Goal: Information Seeking & Learning: Learn about a topic

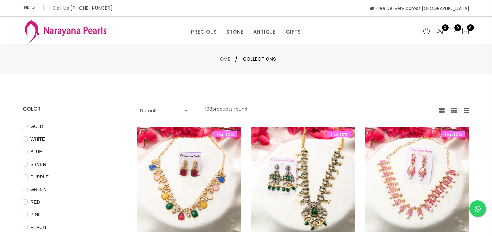
select select "INR"
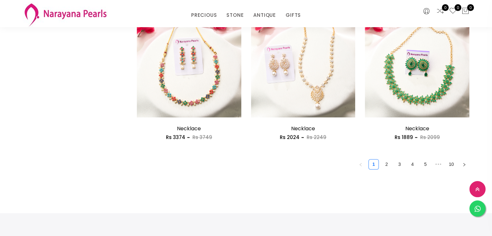
scroll to position [971, 0]
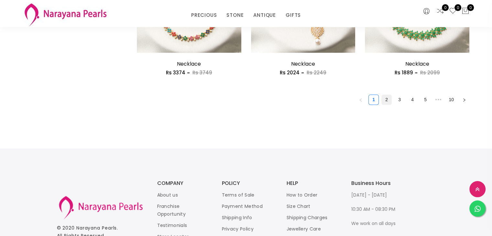
click at [390, 101] on link "2" at bounding box center [387, 100] width 10 height 10
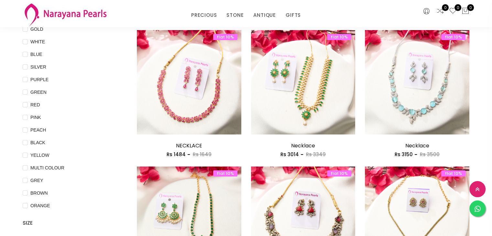
scroll to position [32, 0]
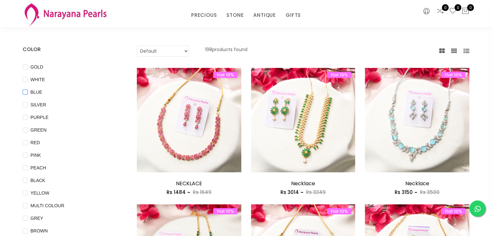
click at [23, 91] on input "BLUE" at bounding box center [25, 97] width 5 height 15
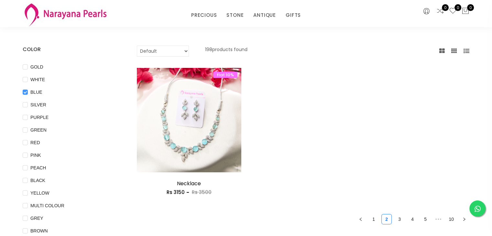
click at [24, 90] on input "BLUE" at bounding box center [25, 97] width 5 height 15
checkbox input "false"
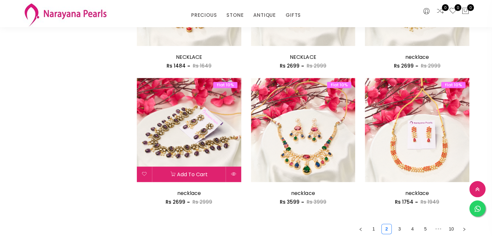
scroll to position [906, 0]
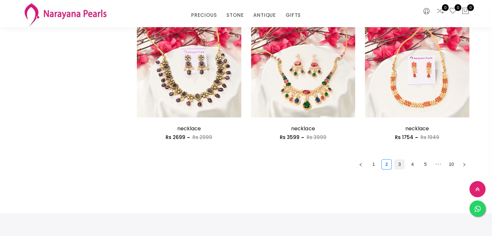
click at [402, 165] on link "3" at bounding box center [400, 165] width 10 height 10
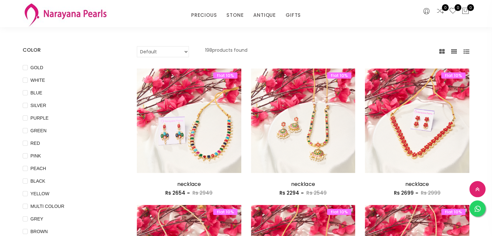
scroll to position [65, 0]
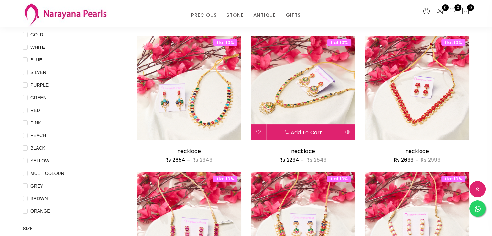
click at [327, 107] on img at bounding box center [303, 88] width 105 height 105
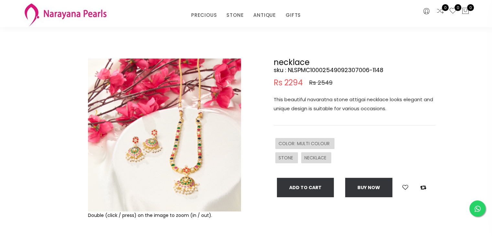
scroll to position [32, 0]
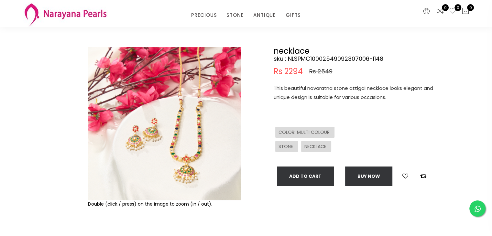
click at [183, 163] on img at bounding box center [164, 123] width 153 height 153
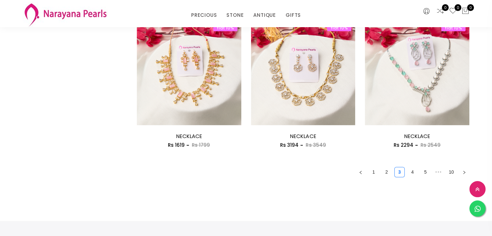
scroll to position [906, 0]
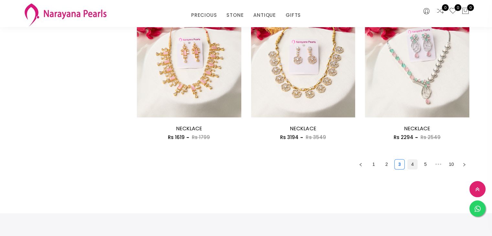
click at [412, 164] on link "4" at bounding box center [413, 165] width 10 height 10
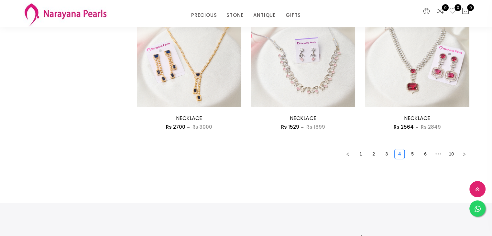
scroll to position [971, 0]
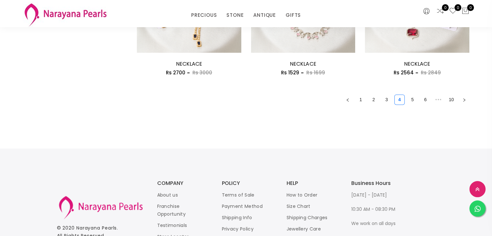
click at [415, 99] on link "5" at bounding box center [413, 100] width 10 height 10
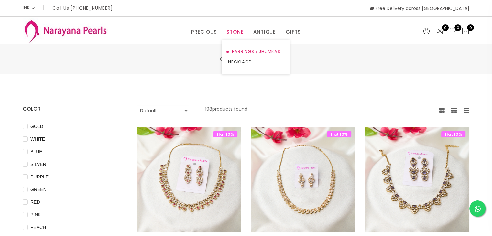
drag, startPoint x: 242, startPoint y: 51, endPoint x: 248, endPoint y: 53, distance: 7.0
click at [241, 51] on link "EARRINGS / JHUMKAS" at bounding box center [255, 52] width 55 height 10
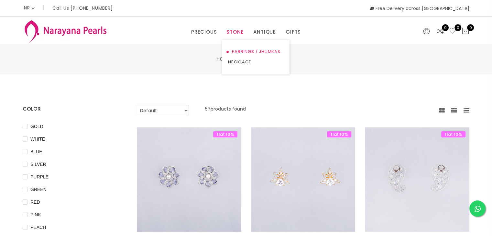
click at [265, 51] on link "EARRINGS / JHUMKAS" at bounding box center [255, 52] width 55 height 10
click at [263, 32] on link "ANTIQUE" at bounding box center [264, 32] width 23 height 10
click at [270, 50] on link "EARRINGS / JHUMKAS" at bounding box center [282, 52] width 55 height 10
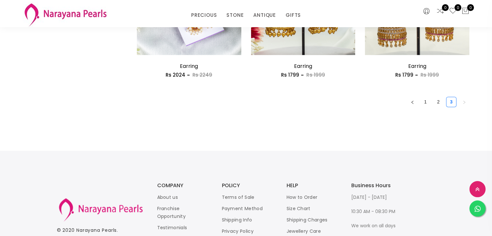
scroll to position [971, 0]
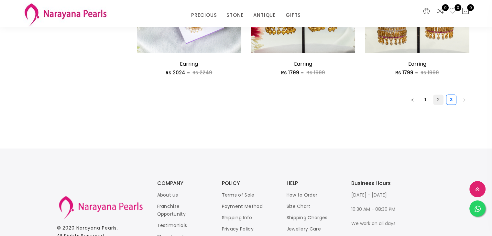
click at [439, 97] on link "2" at bounding box center [439, 100] width 10 height 10
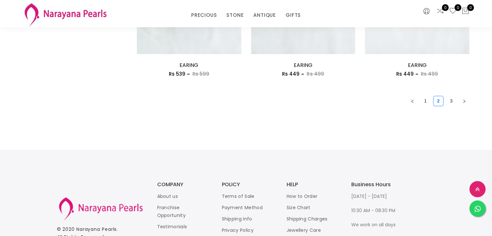
scroll to position [925, 0]
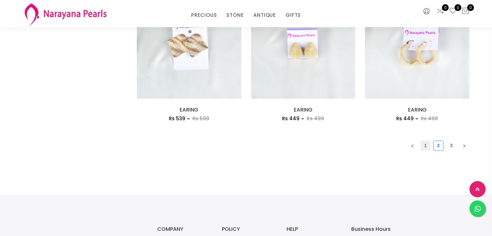
click at [424, 142] on link "1" at bounding box center [426, 146] width 10 height 10
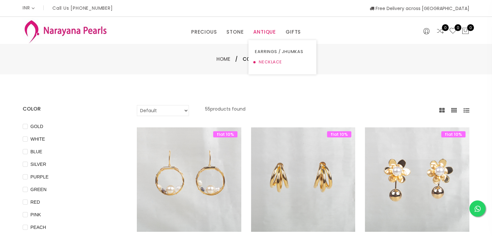
drag, startPoint x: 267, startPoint y: 61, endPoint x: 274, endPoint y: 65, distance: 8.0
click at [268, 61] on link "NECKLACE" at bounding box center [282, 62] width 55 height 10
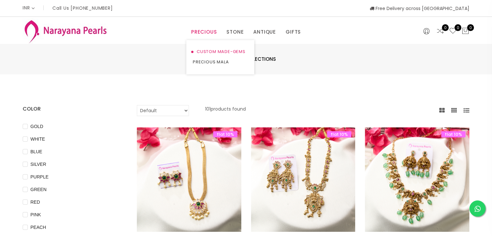
click at [207, 51] on link "CUSTOM MADE-GEMS" at bounding box center [220, 52] width 55 height 10
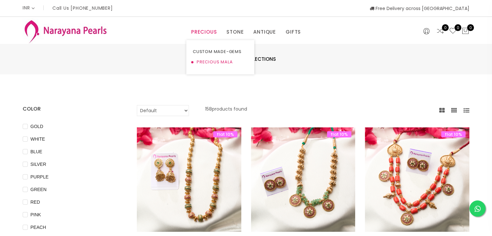
click at [207, 60] on link "PRECIOUS MALA" at bounding box center [220, 62] width 55 height 10
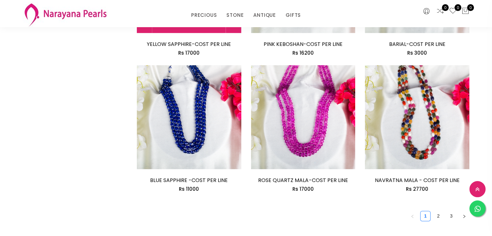
scroll to position [938, 0]
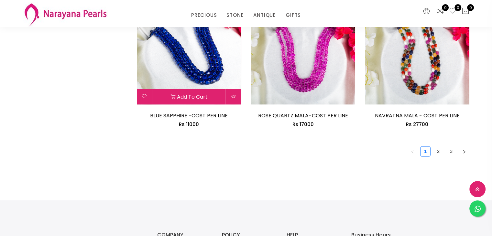
click at [195, 76] on img at bounding box center [189, 52] width 105 height 105
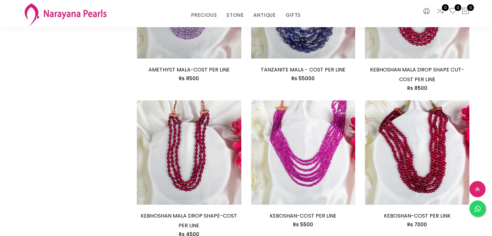
scroll to position [653, 0]
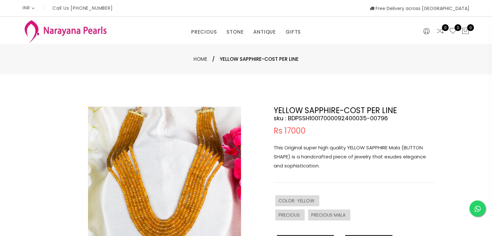
click at [206, 138] on img at bounding box center [164, 183] width 153 height 153
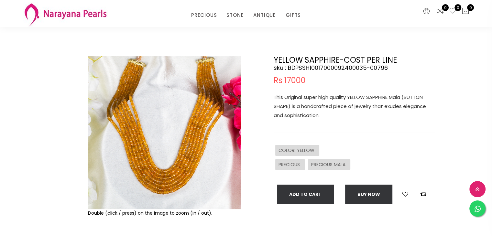
scroll to position [65, 0]
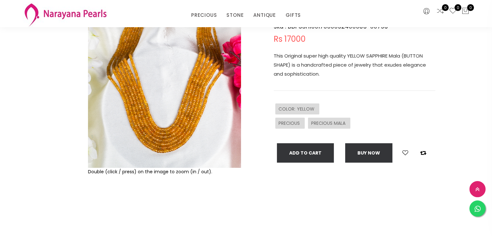
click at [198, 138] on img at bounding box center [164, 91] width 153 height 153
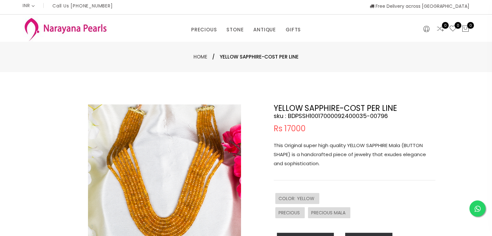
scroll to position [0, 0]
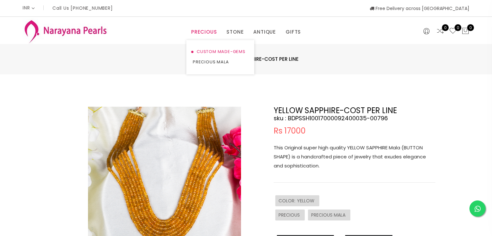
click at [211, 52] on link "CUSTOM MADE-GEMS" at bounding box center [220, 52] width 55 height 10
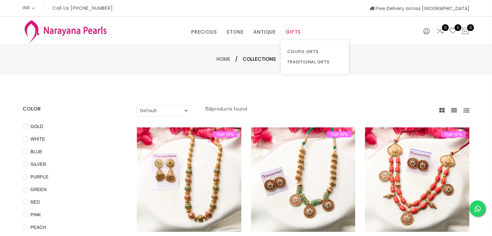
click at [294, 31] on link "GIFTS" at bounding box center [293, 32] width 15 height 10
click at [309, 61] on link "TRADITIONAL GIFTS" at bounding box center [314, 62] width 55 height 10
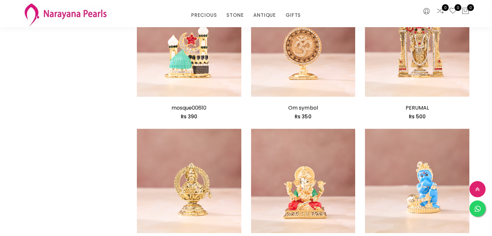
scroll to position [582, 0]
